Goal: Task Accomplishment & Management: Use online tool/utility

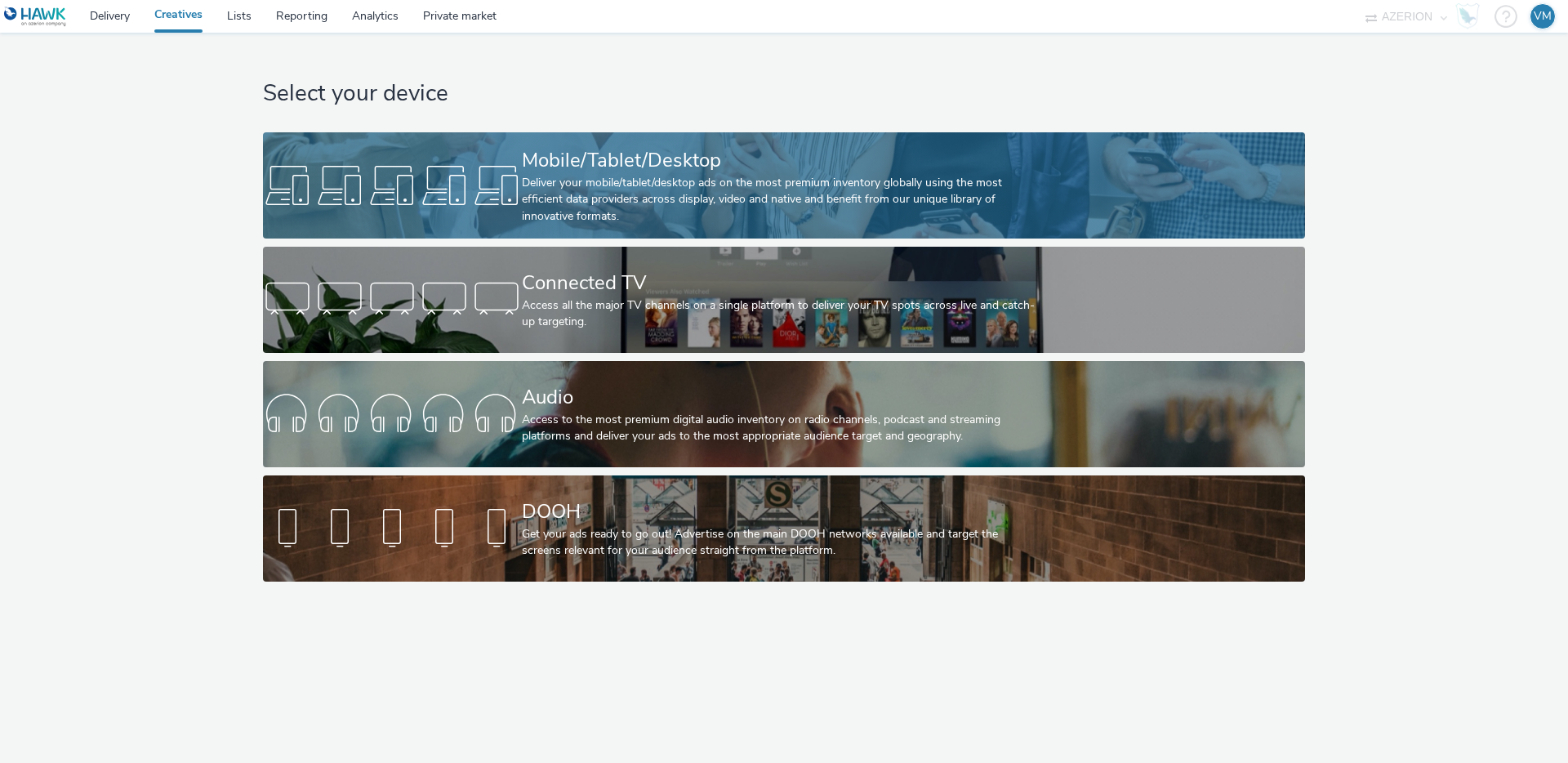
click at [531, 165] on div "Mobile/Tablet/Desktop" at bounding box center [781, 160] width 518 height 28
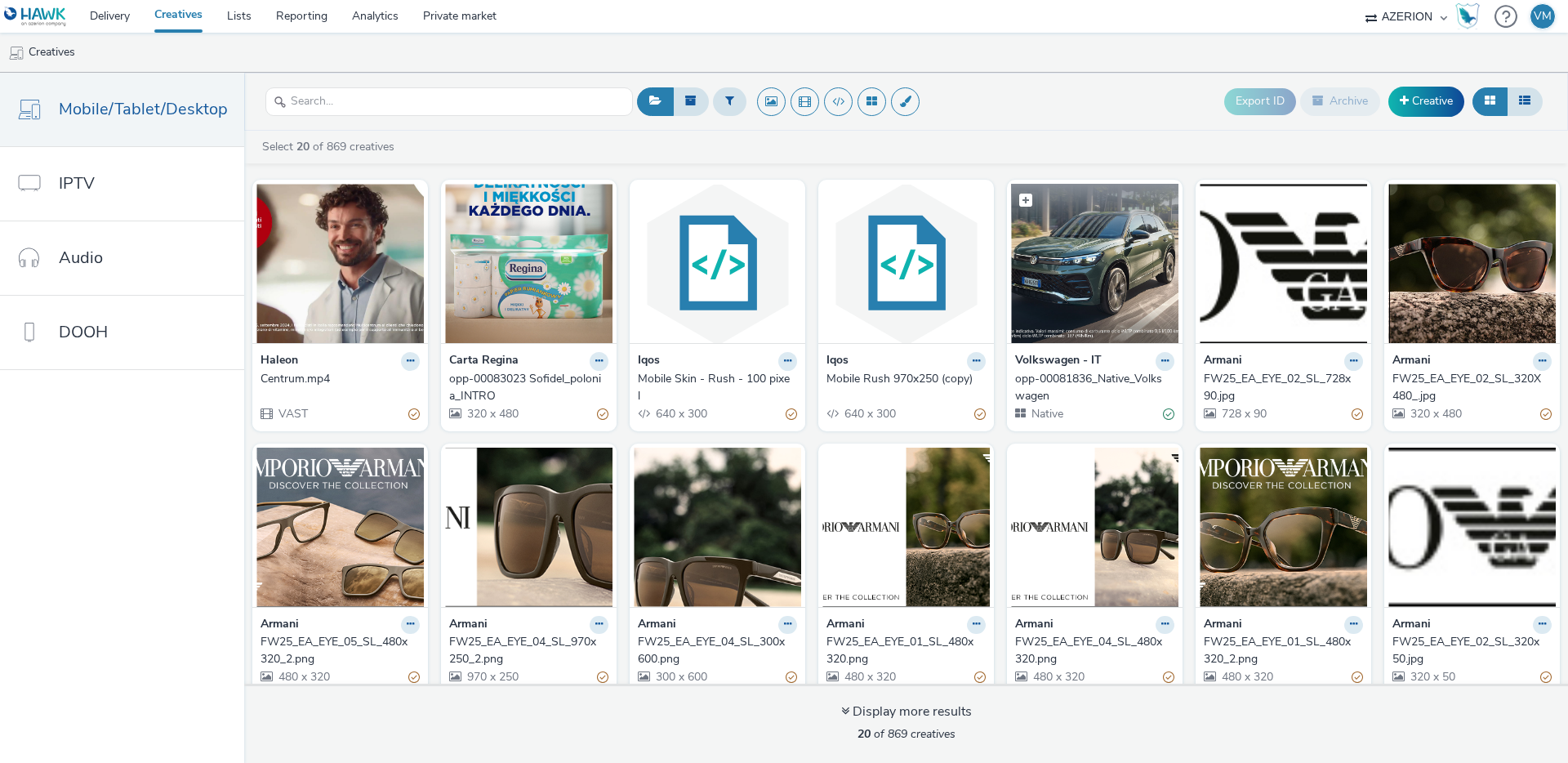
click at [1071, 301] on img at bounding box center [1095, 263] width 168 height 159
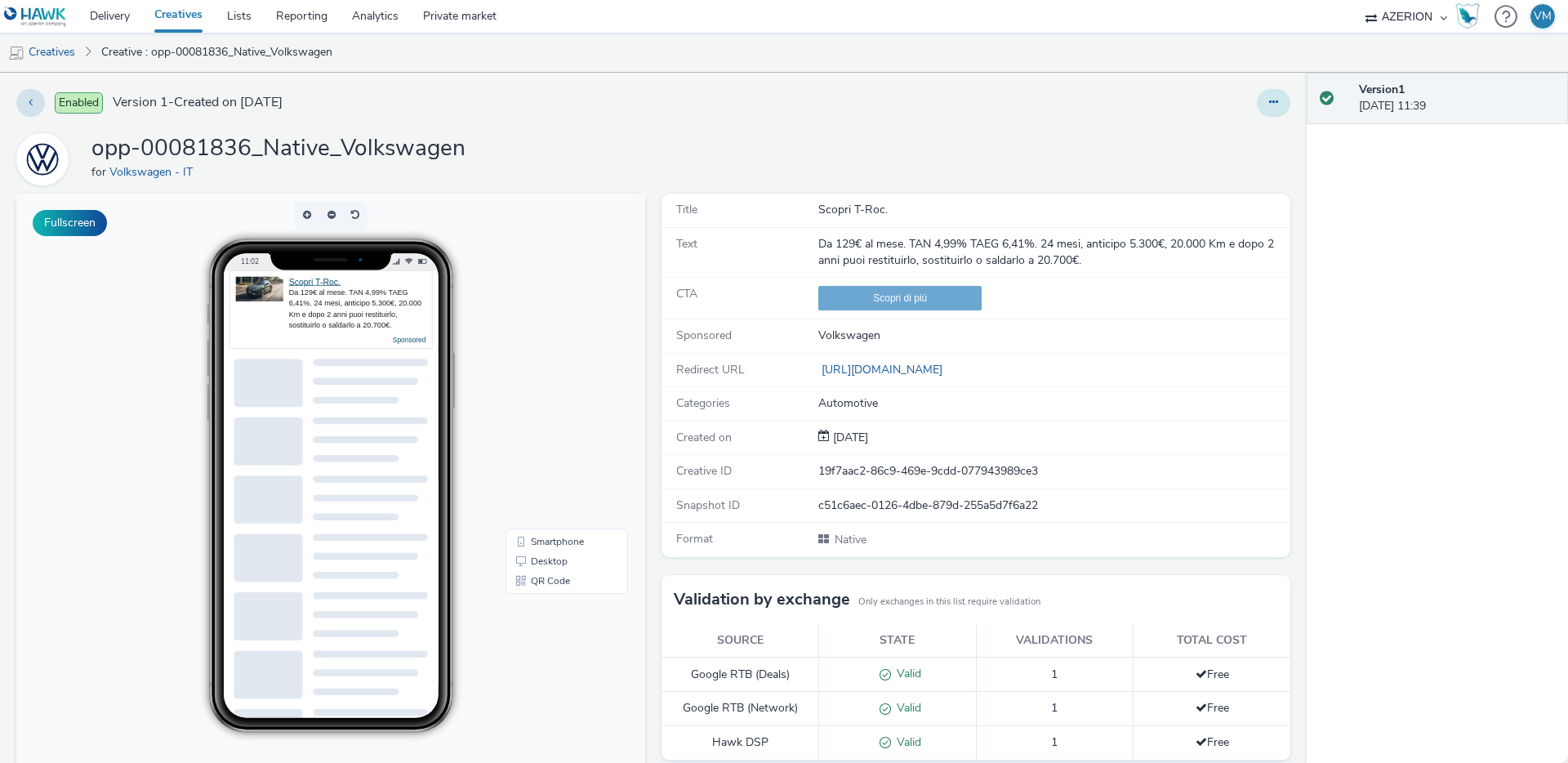
click at [1262, 107] on button at bounding box center [1274, 102] width 34 height 27
click at [1217, 133] on link "Edit" at bounding box center [1230, 136] width 122 height 33
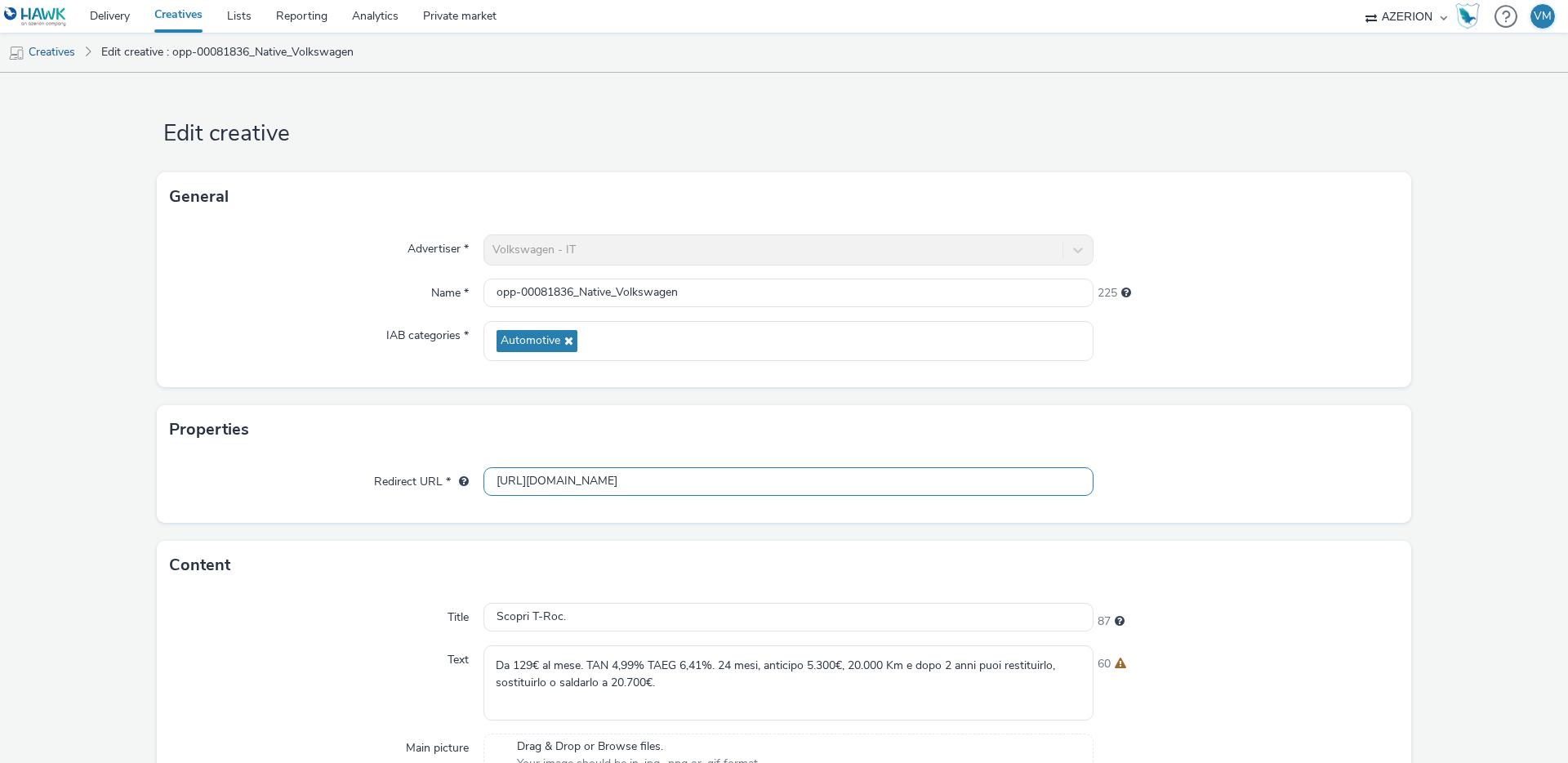
click at [905, 477] on input "[URL][DOMAIN_NAME]" at bounding box center [789, 481] width 611 height 28
